Goal: Task Accomplishment & Management: Use online tool/utility

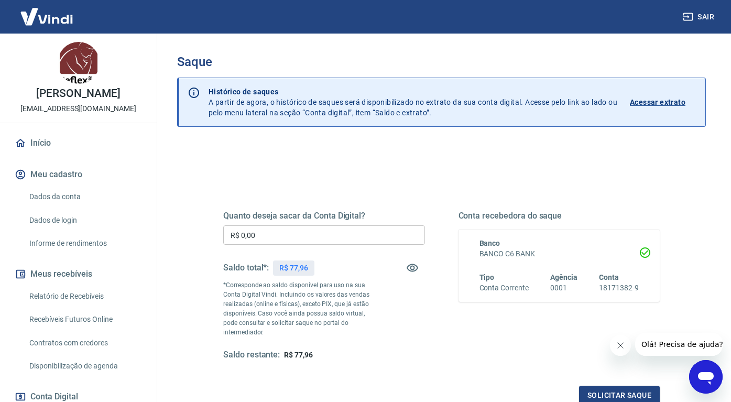
click at [288, 237] on input "R$ 0,00" at bounding box center [324, 234] width 202 height 19
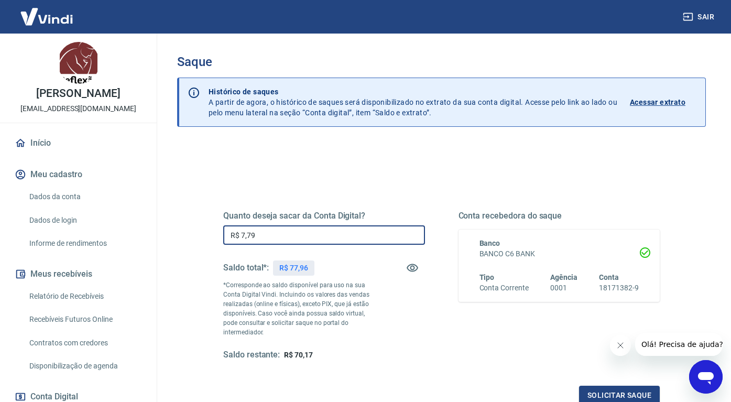
type input "R$ 77,96"
click at [605, 397] on button "Solicitar saque" at bounding box center [619, 395] width 81 height 19
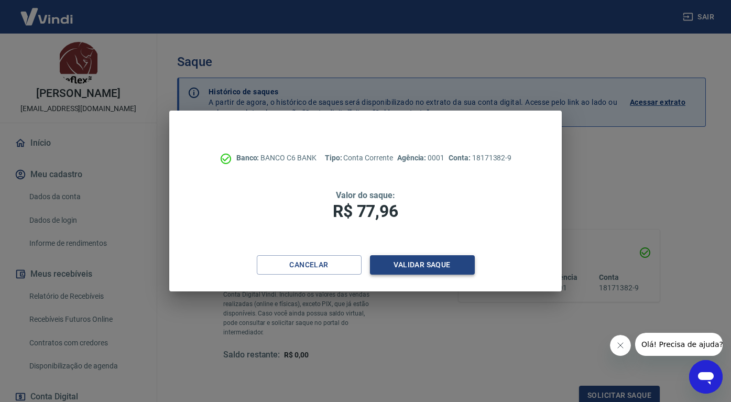
click at [466, 269] on button "Validar saque" at bounding box center [422, 264] width 105 height 19
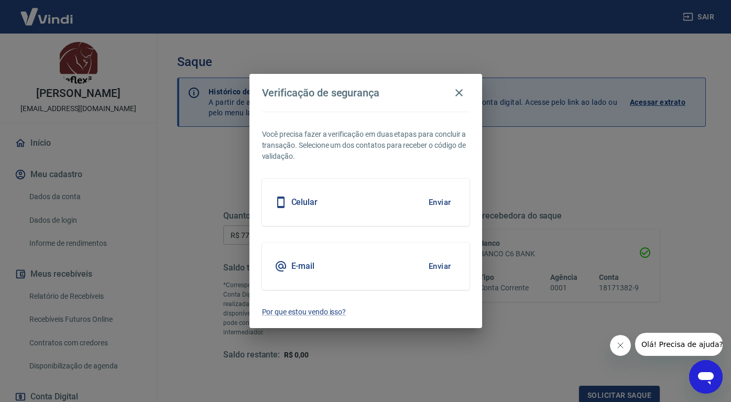
click at [447, 202] on button "Enviar" at bounding box center [440, 202] width 34 height 22
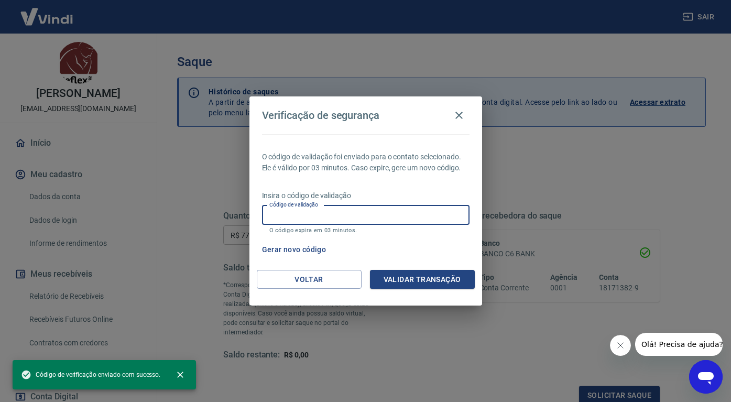
click at [358, 223] on input "Código de validação" at bounding box center [366, 214] width 208 height 19
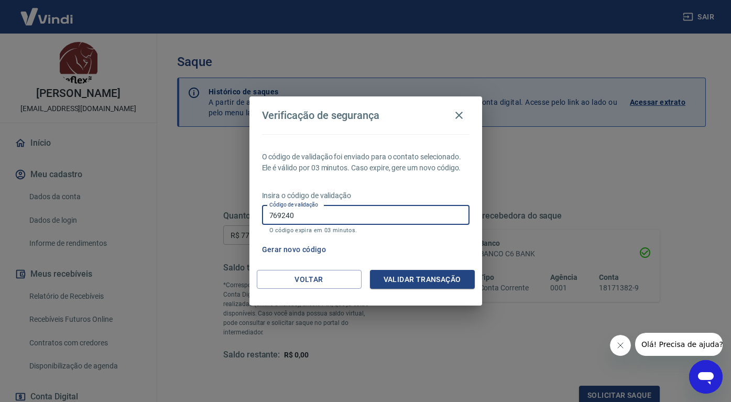
type input "769240"
click at [427, 278] on button "Validar transação" at bounding box center [422, 279] width 105 height 19
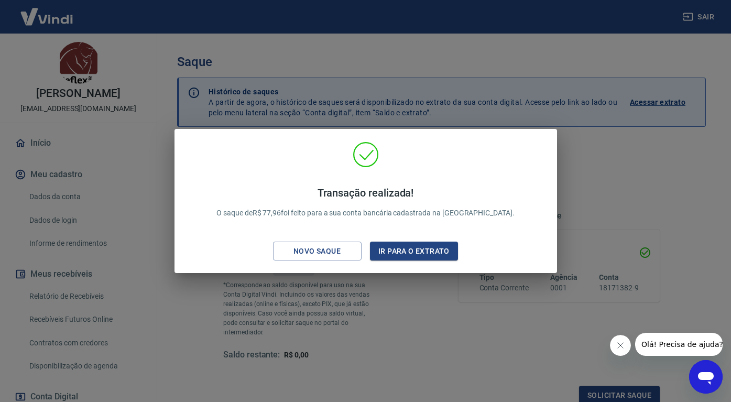
click at [608, 143] on div "Transação realizada! O saque de R$ 77,96 foi feito para a sua conta bancária ca…" at bounding box center [365, 201] width 731 height 402
